Goal: Task Accomplishment & Management: Manage account settings

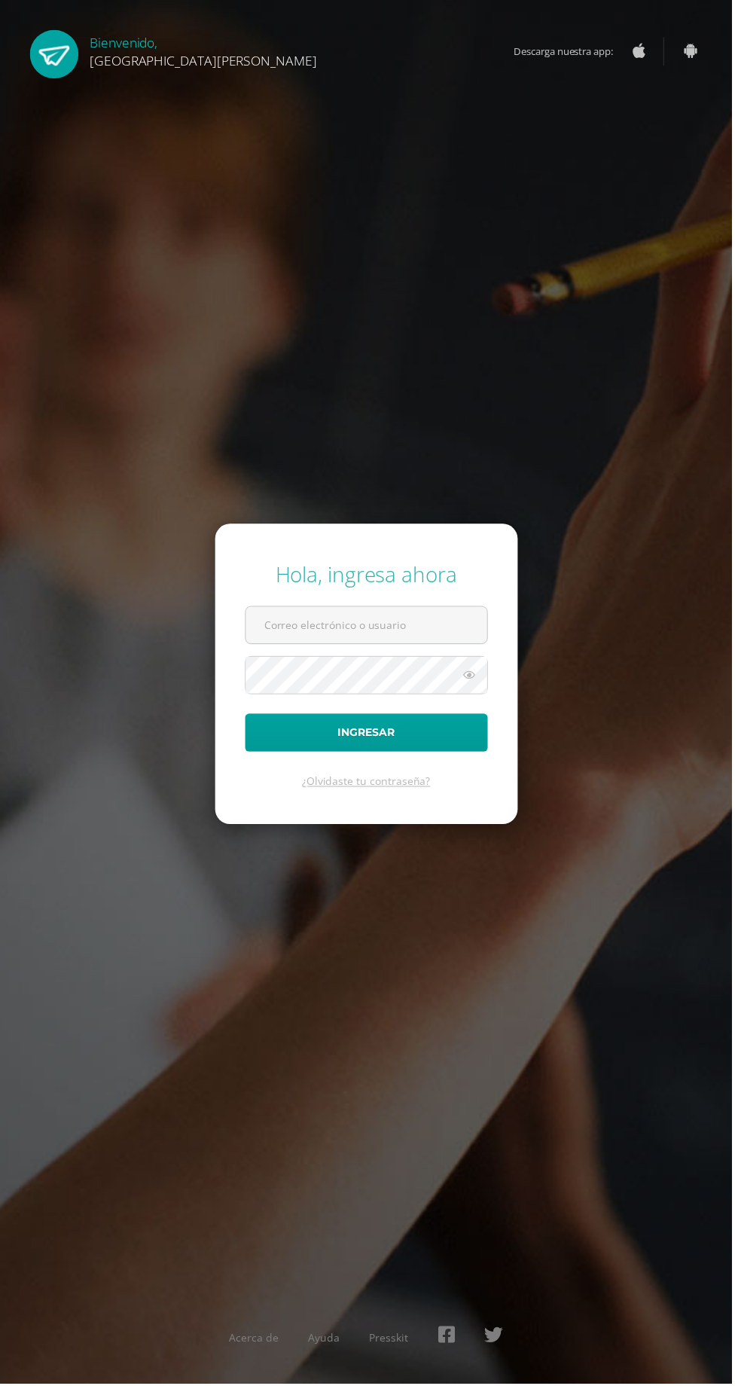
type input "[EMAIL_ADDRESS][PERSON_NAME][DOMAIN_NAME]"
click at [247, 719] on button "Ingresar" at bounding box center [369, 738] width 245 height 38
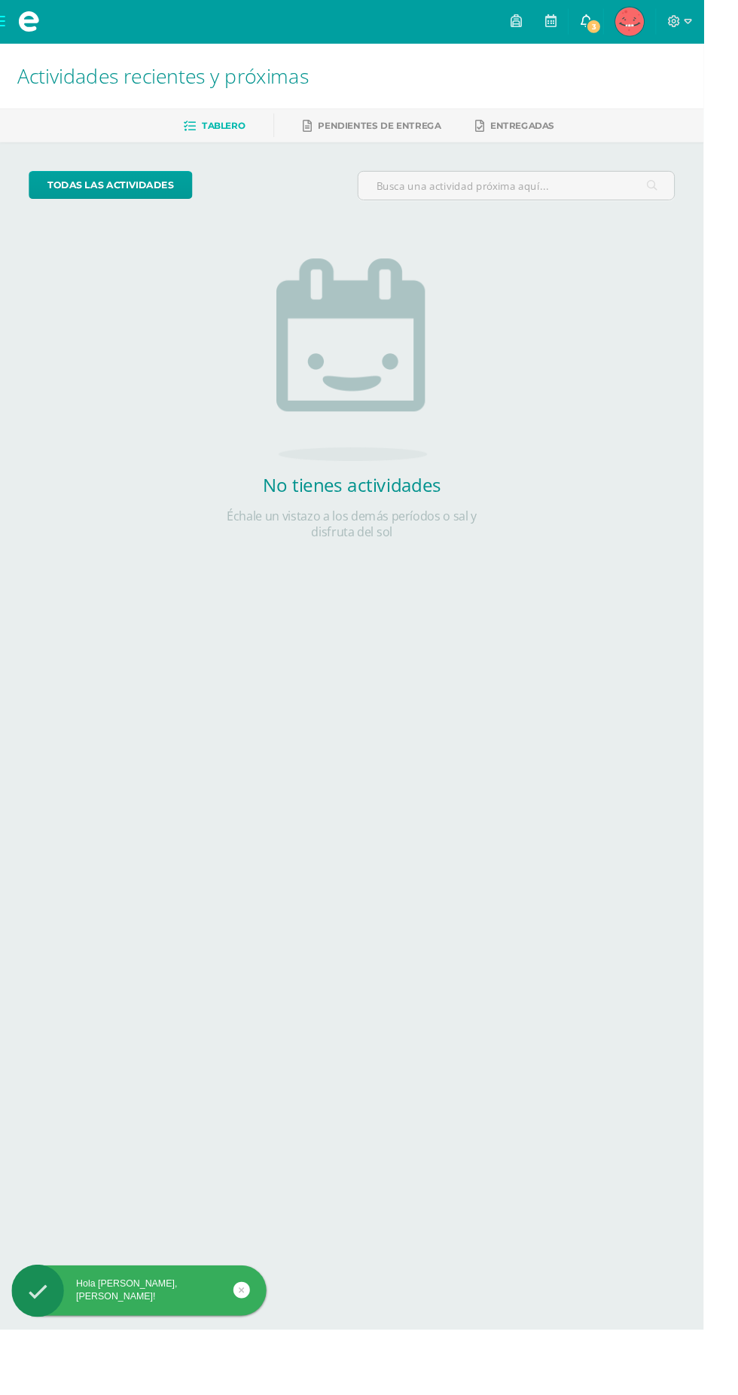
click at [621, 18] on icon at bounding box center [614, 22] width 12 height 14
